Goal: Task Accomplishment & Management: Manage account settings

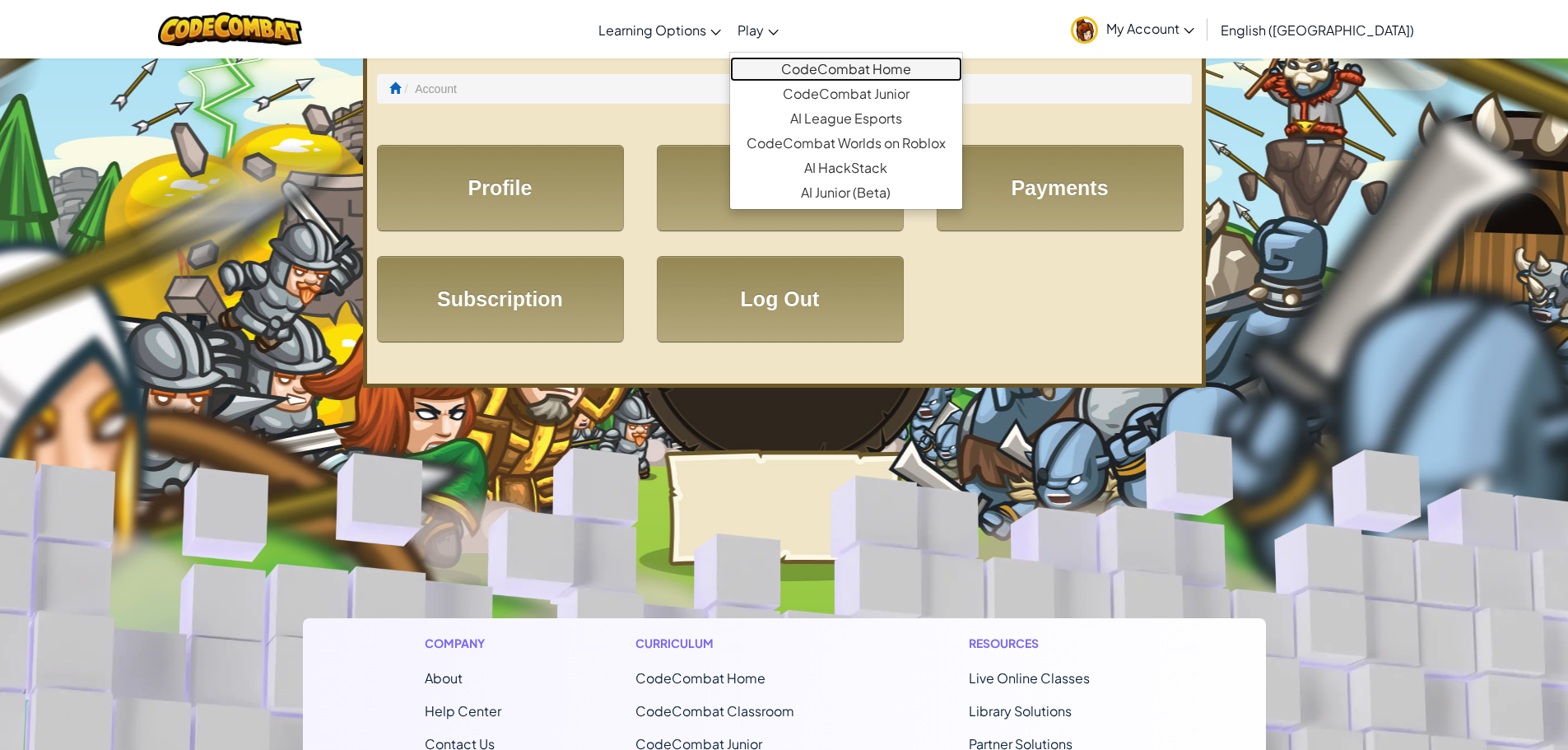
click at [865, 73] on link "CodeCombat Home" at bounding box center [847, 69] width 232 height 25
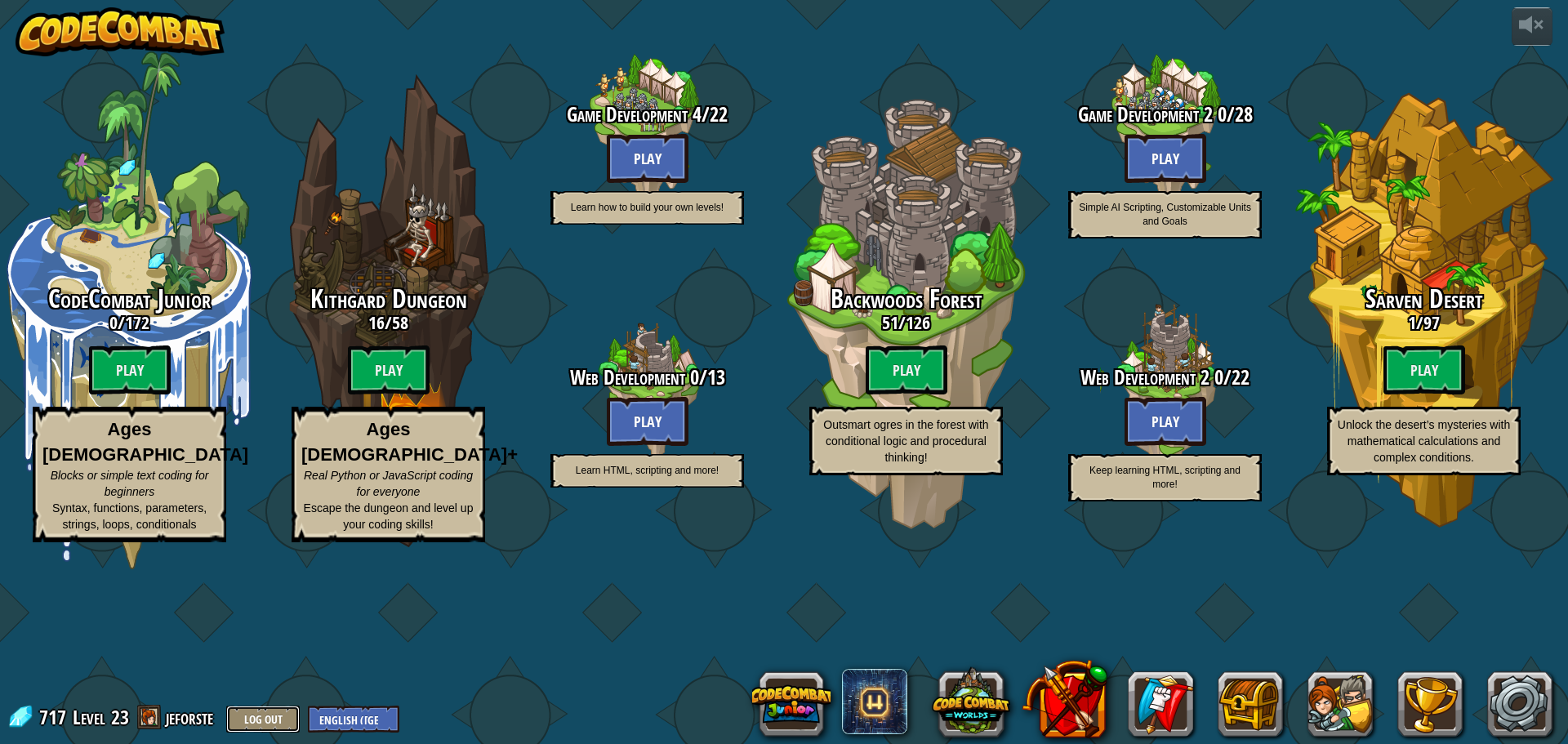
click at [234, 713] on button "Log Out" at bounding box center [263, 719] width 74 height 27
